Goal: Transaction & Acquisition: Purchase product/service

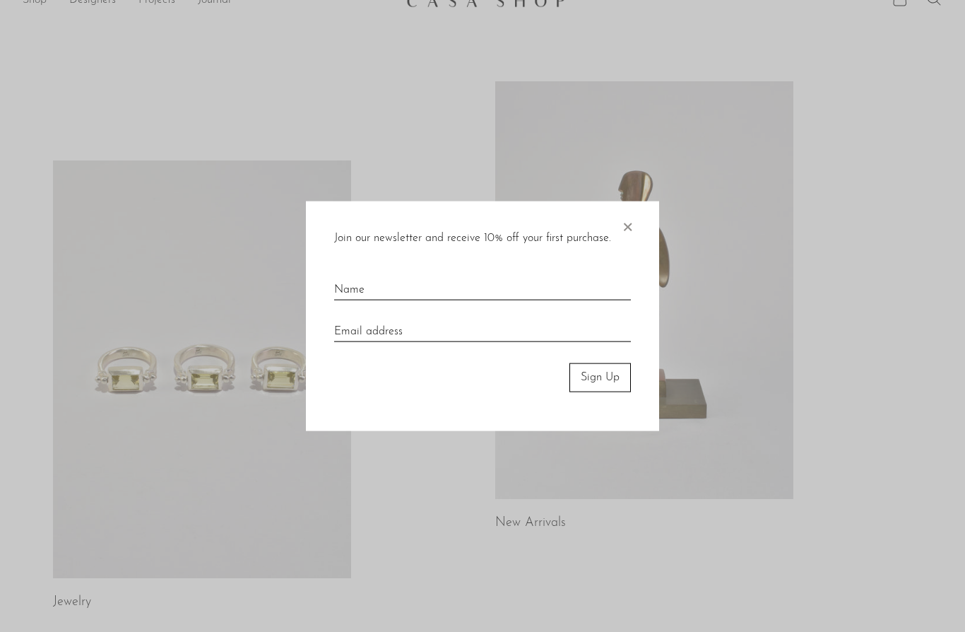
scroll to position [28, 0]
click at [625, 247] on span "×" at bounding box center [627, 223] width 14 height 45
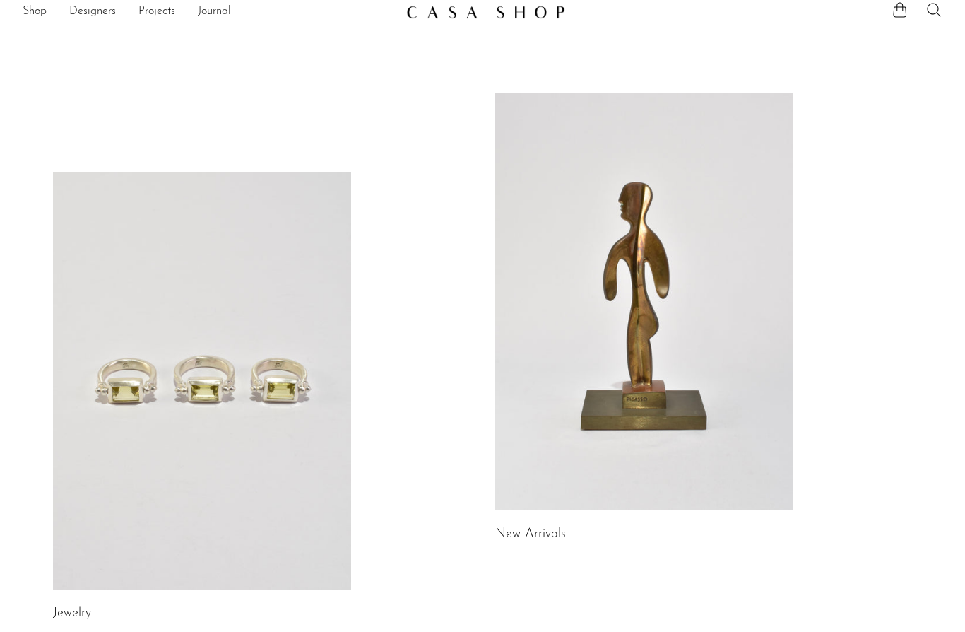
scroll to position [0, 0]
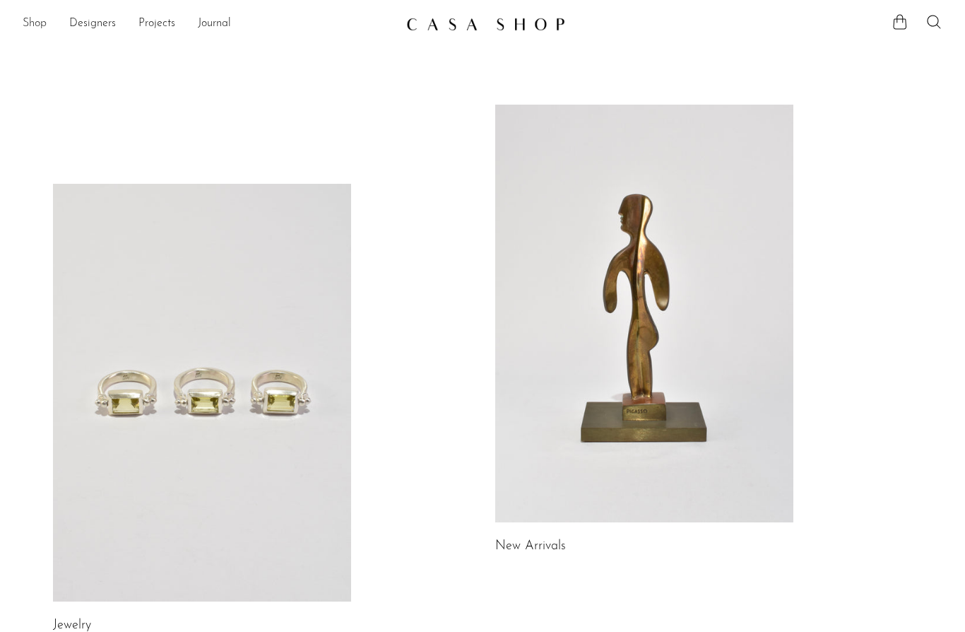
click at [45, 18] on link "Shop" at bounding box center [35, 24] width 24 height 18
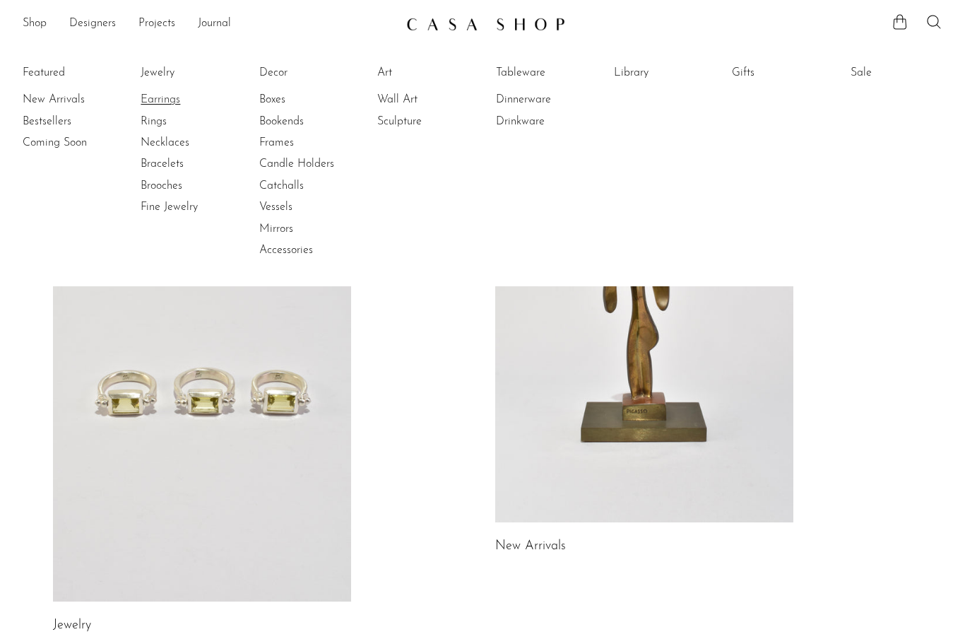
click at [181, 93] on link "Earrings" at bounding box center [194, 100] width 106 height 16
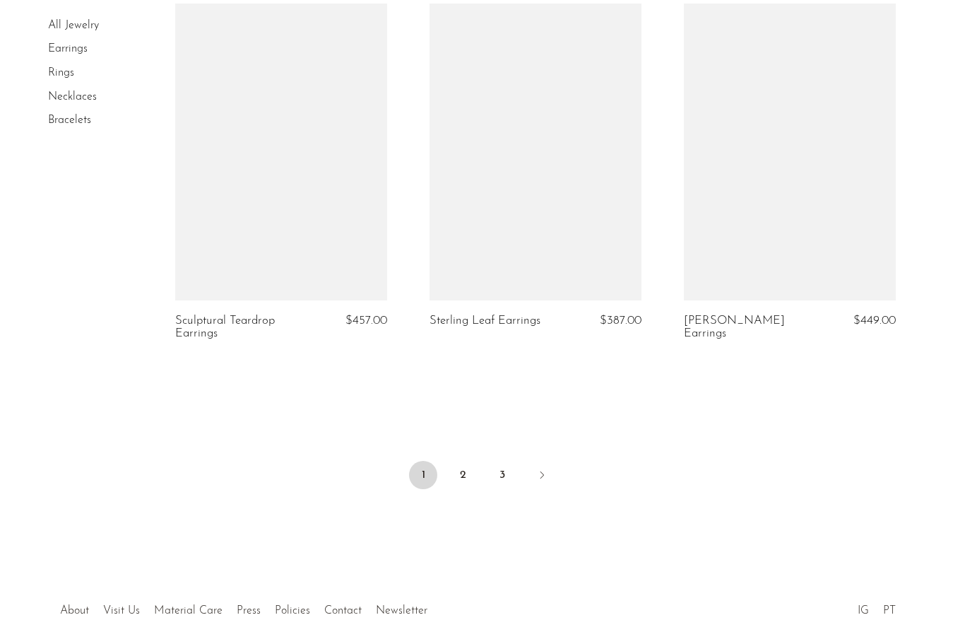
scroll to position [4144, 0]
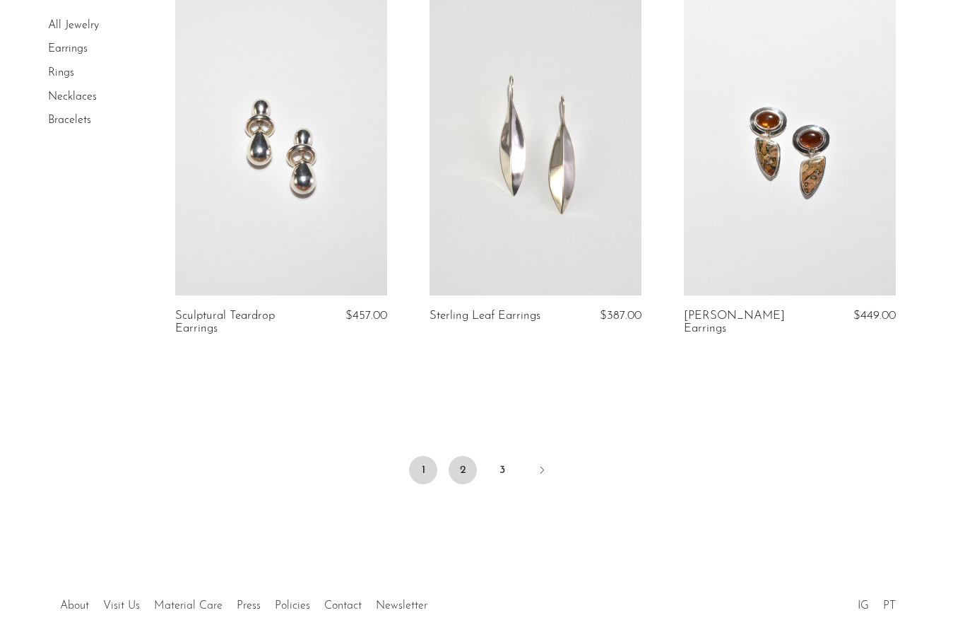
click at [466, 473] on link "2" at bounding box center [463, 470] width 28 height 28
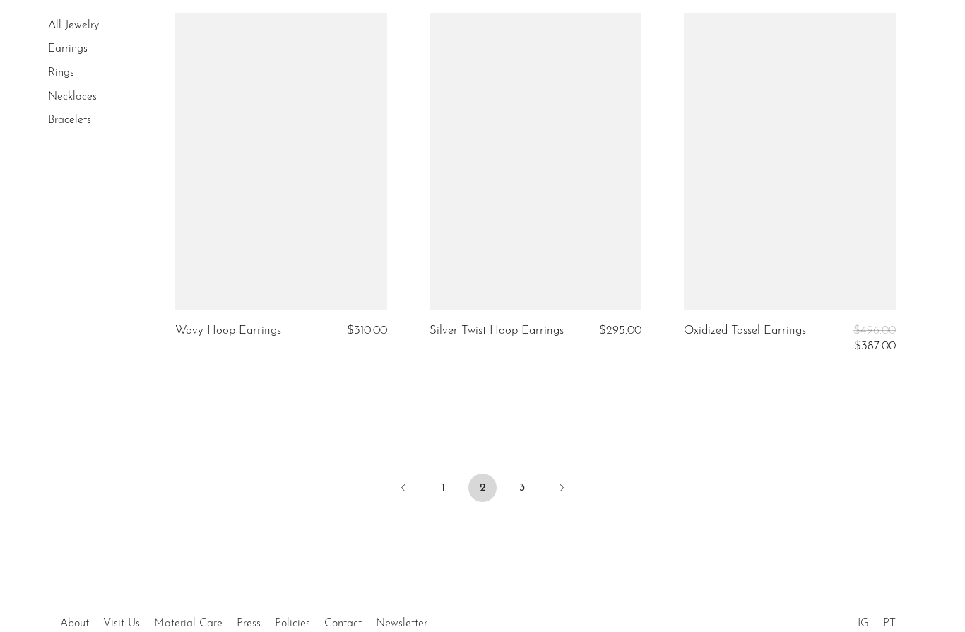
scroll to position [4204, 0]
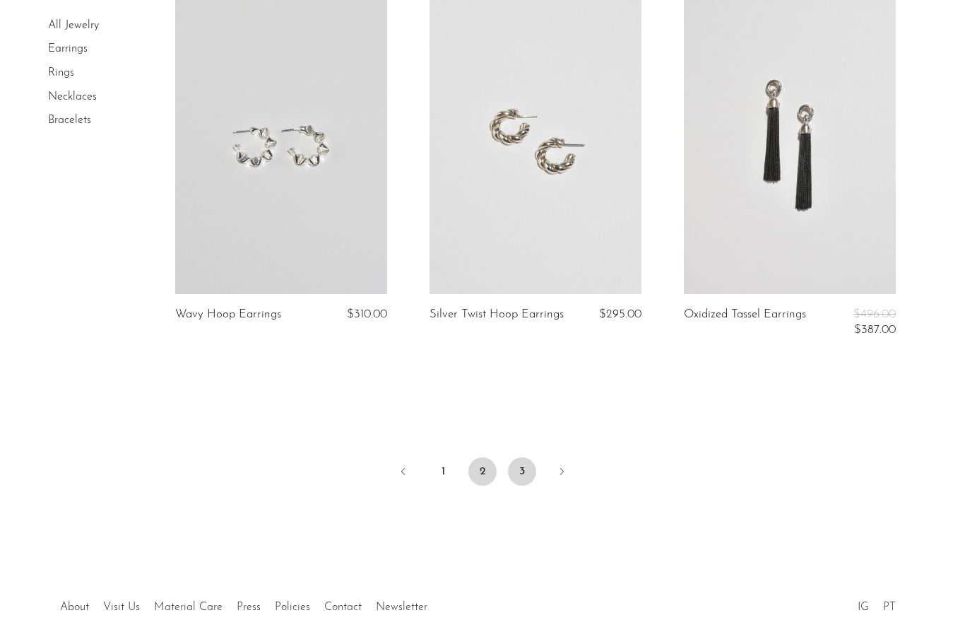
click at [525, 463] on link "3" at bounding box center [522, 471] width 28 height 28
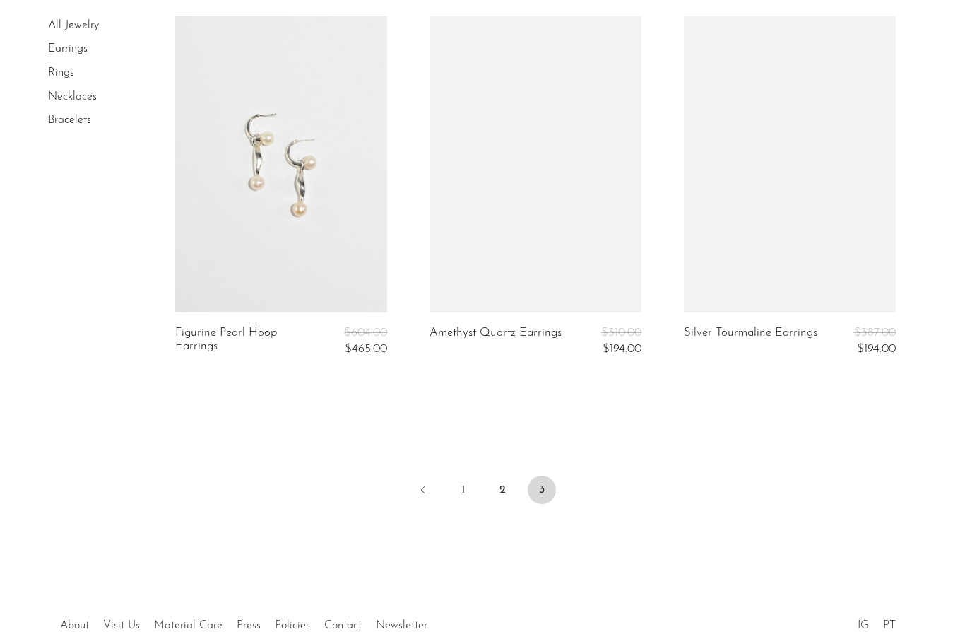
scroll to position [2010, 0]
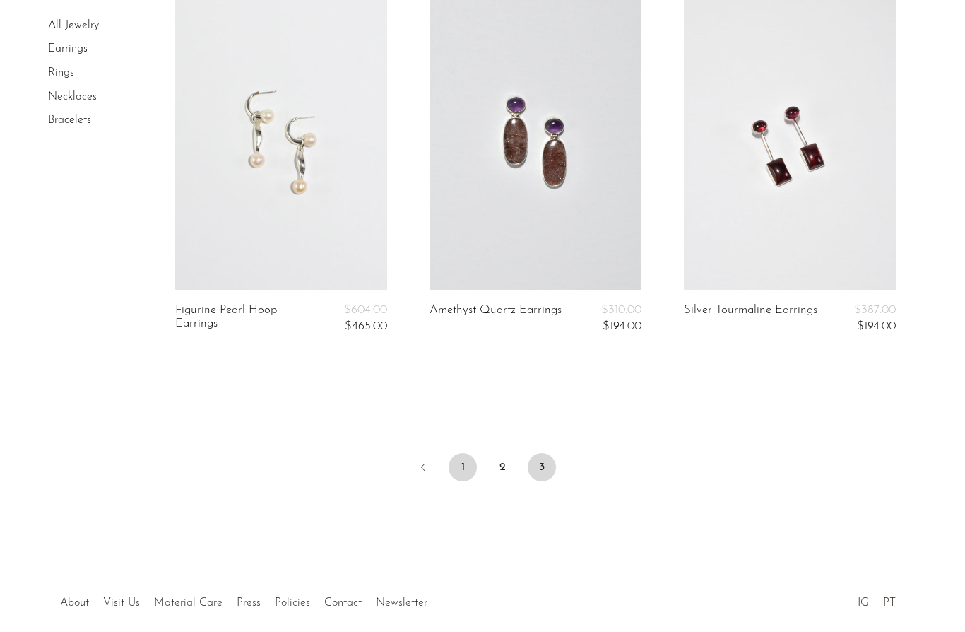
click at [460, 467] on link "1" at bounding box center [463, 467] width 28 height 28
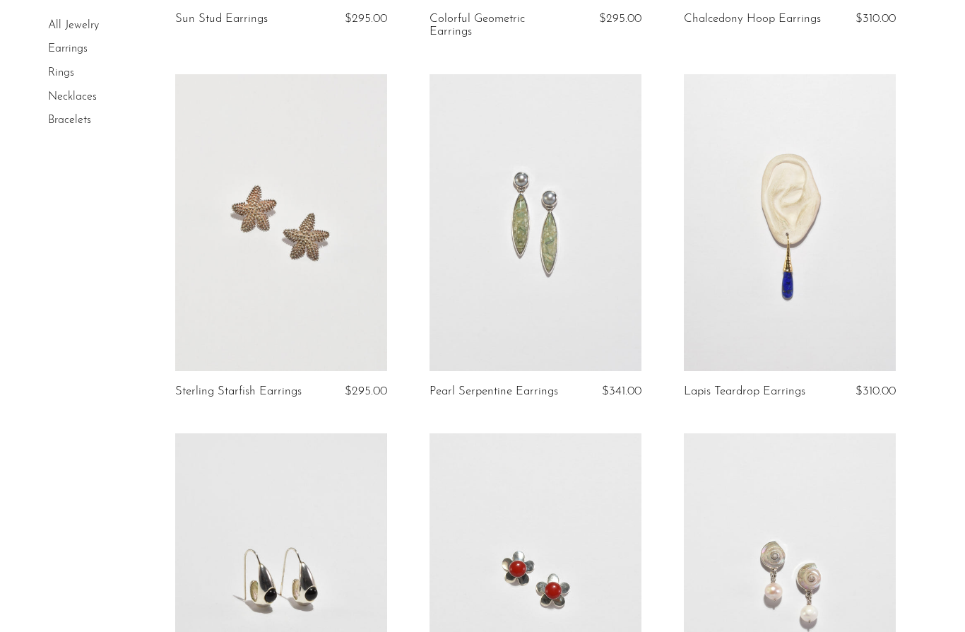
scroll to position [800, 0]
click at [573, 286] on link at bounding box center [535, 221] width 212 height 297
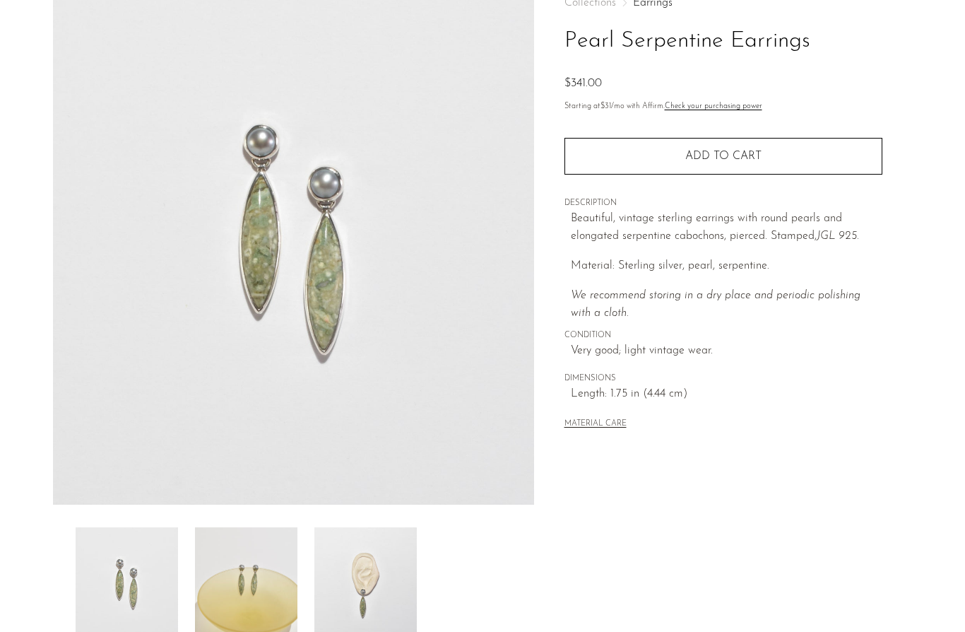
scroll to position [91, 0]
click at [377, 568] on img at bounding box center [365, 582] width 102 height 113
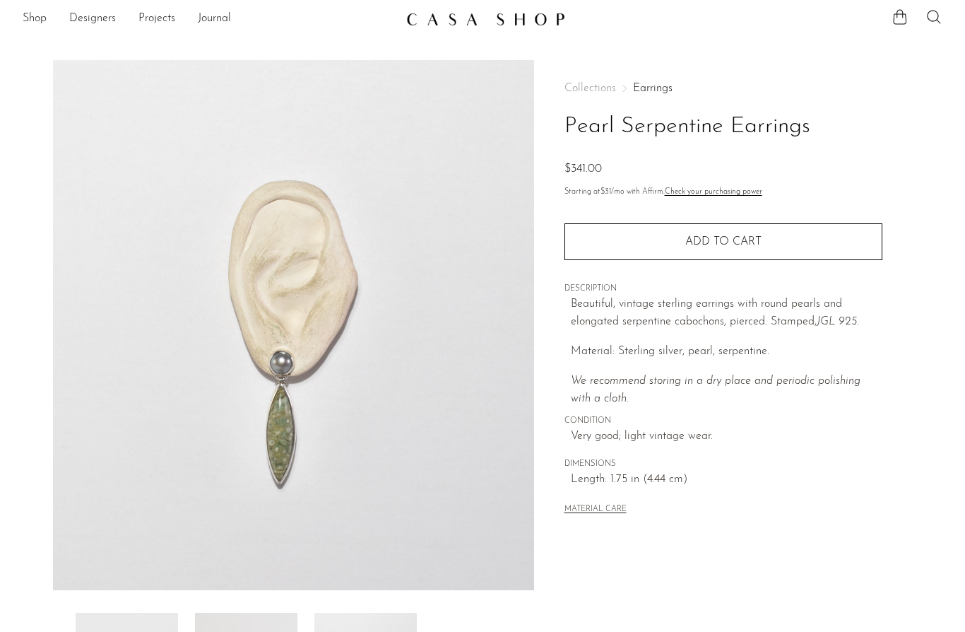
scroll to position [0, 0]
